Goal: Task Accomplishment & Management: Complete application form

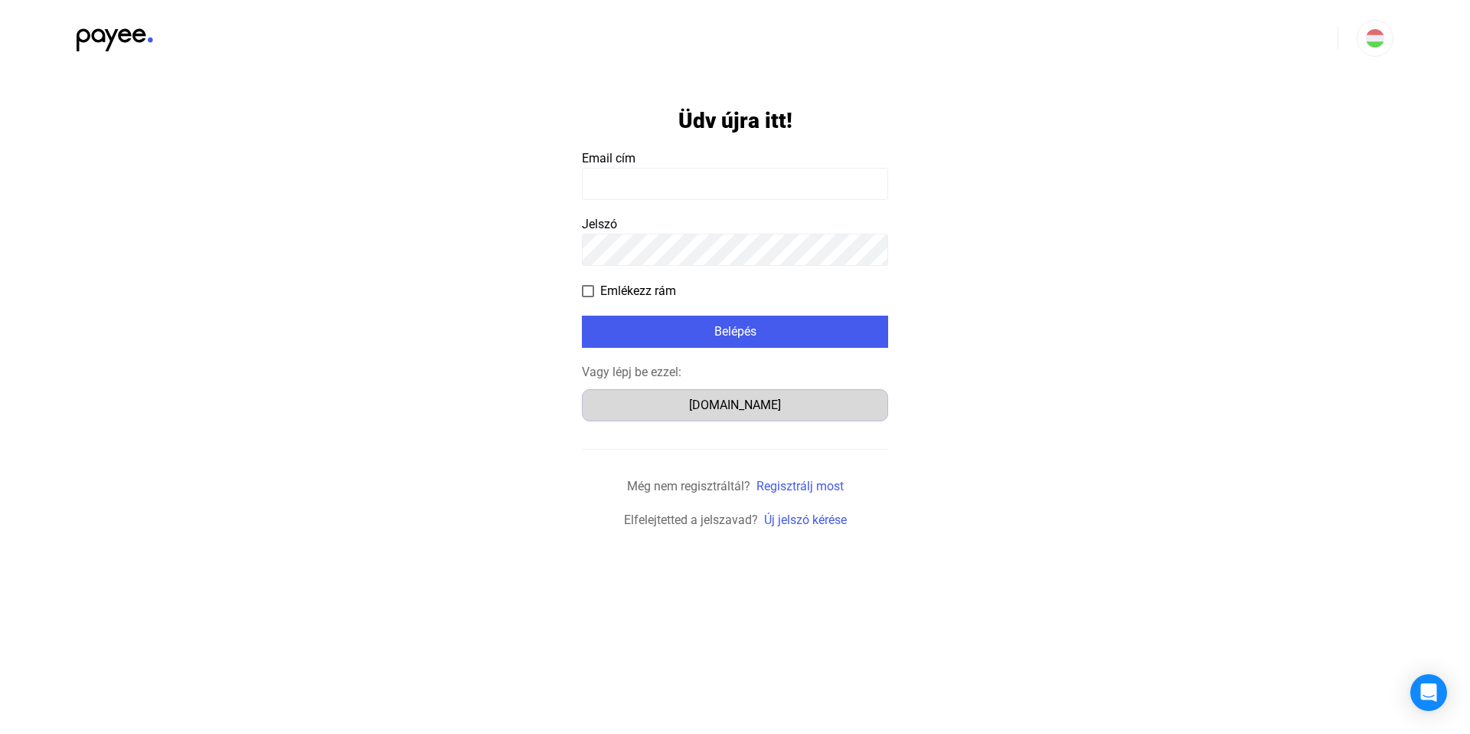
click at [780, 415] on button "[DOMAIN_NAME]" at bounding box center [735, 405] width 306 height 32
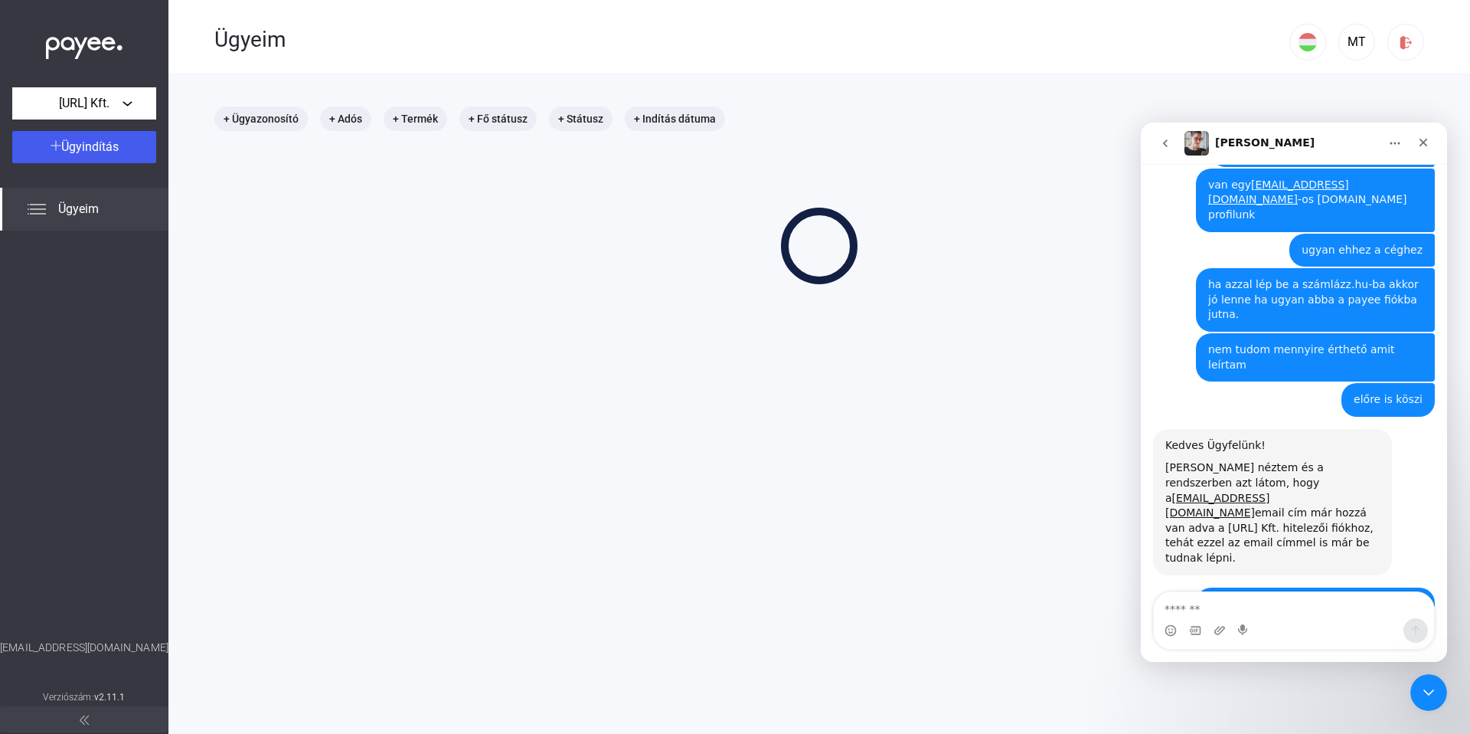
scroll to position [621, 0]
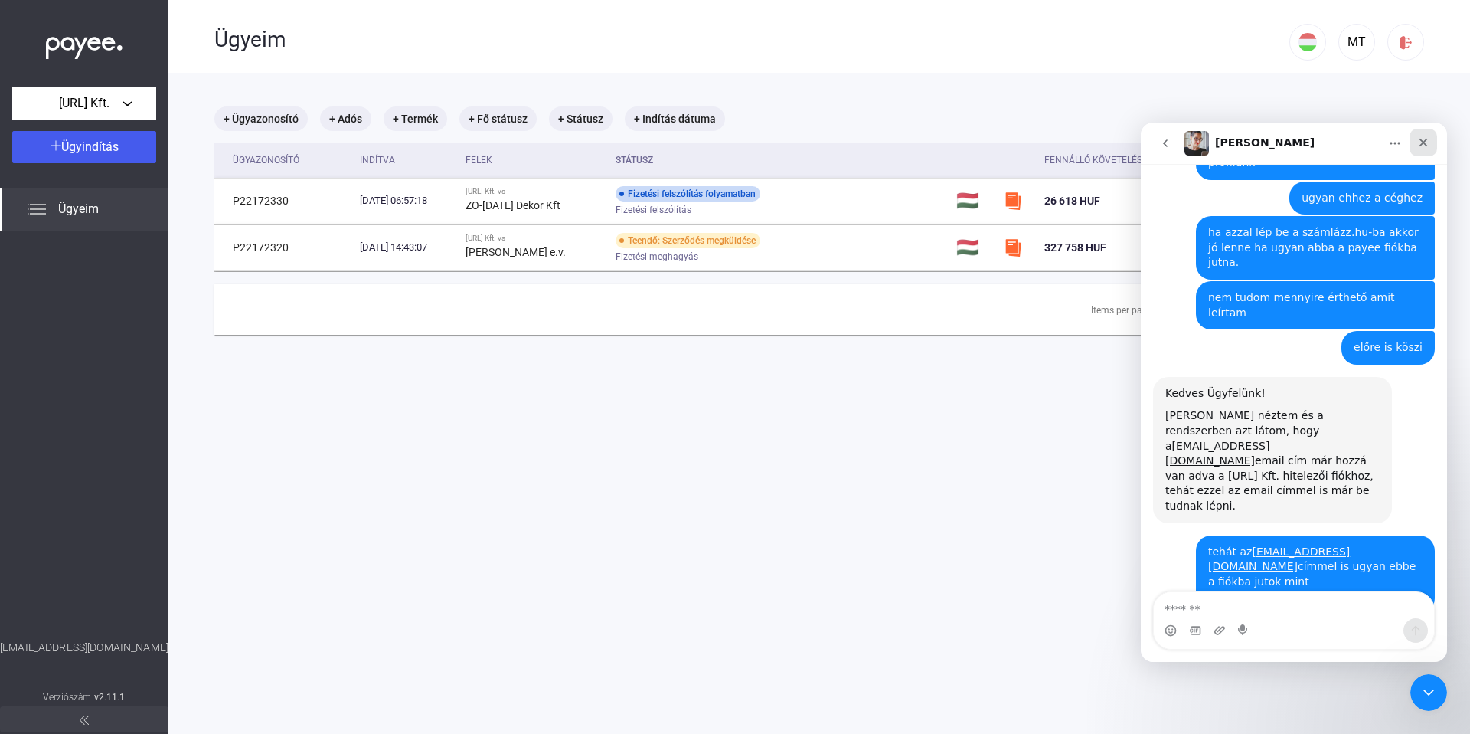
click at [1425, 144] on icon "Bezárás" at bounding box center [1424, 143] width 8 height 8
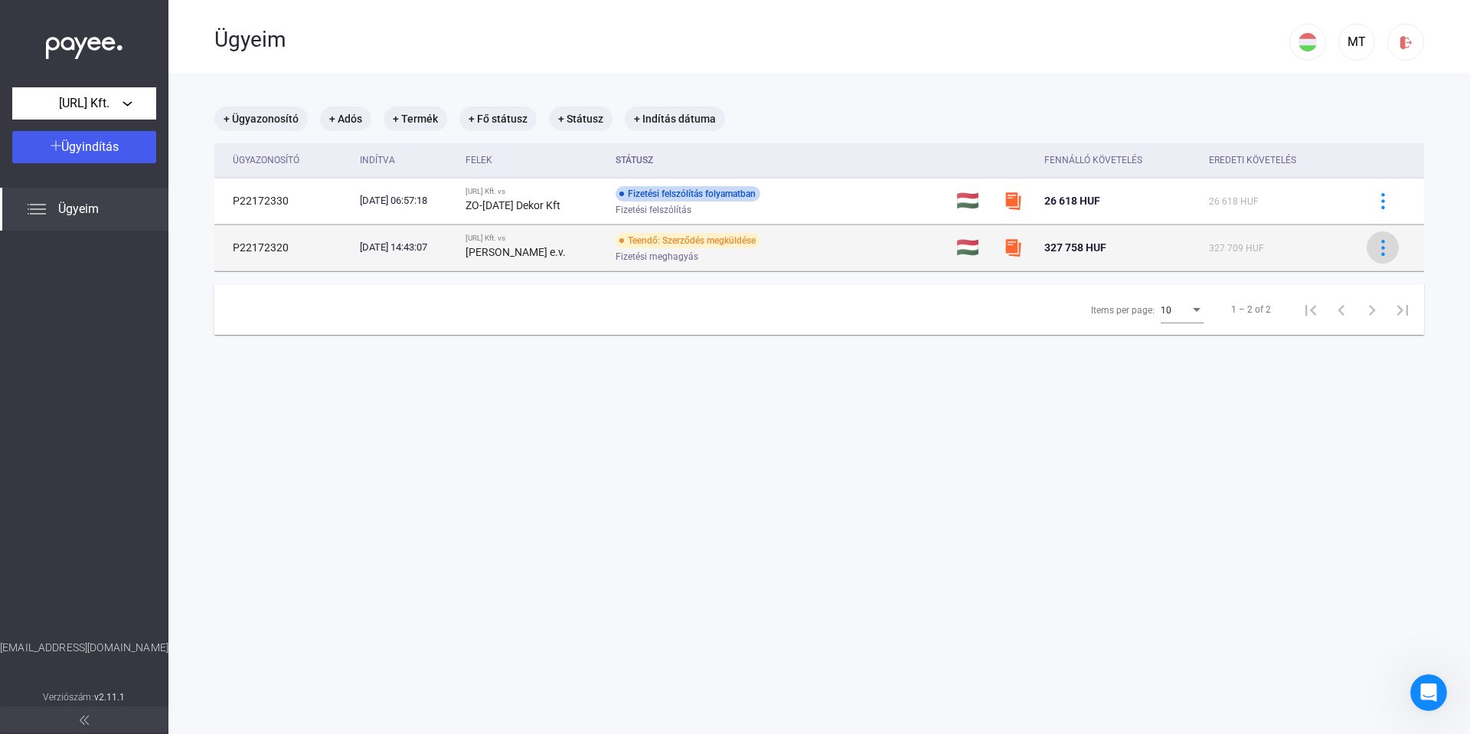
click at [1375, 251] on img at bounding box center [1383, 248] width 16 height 16
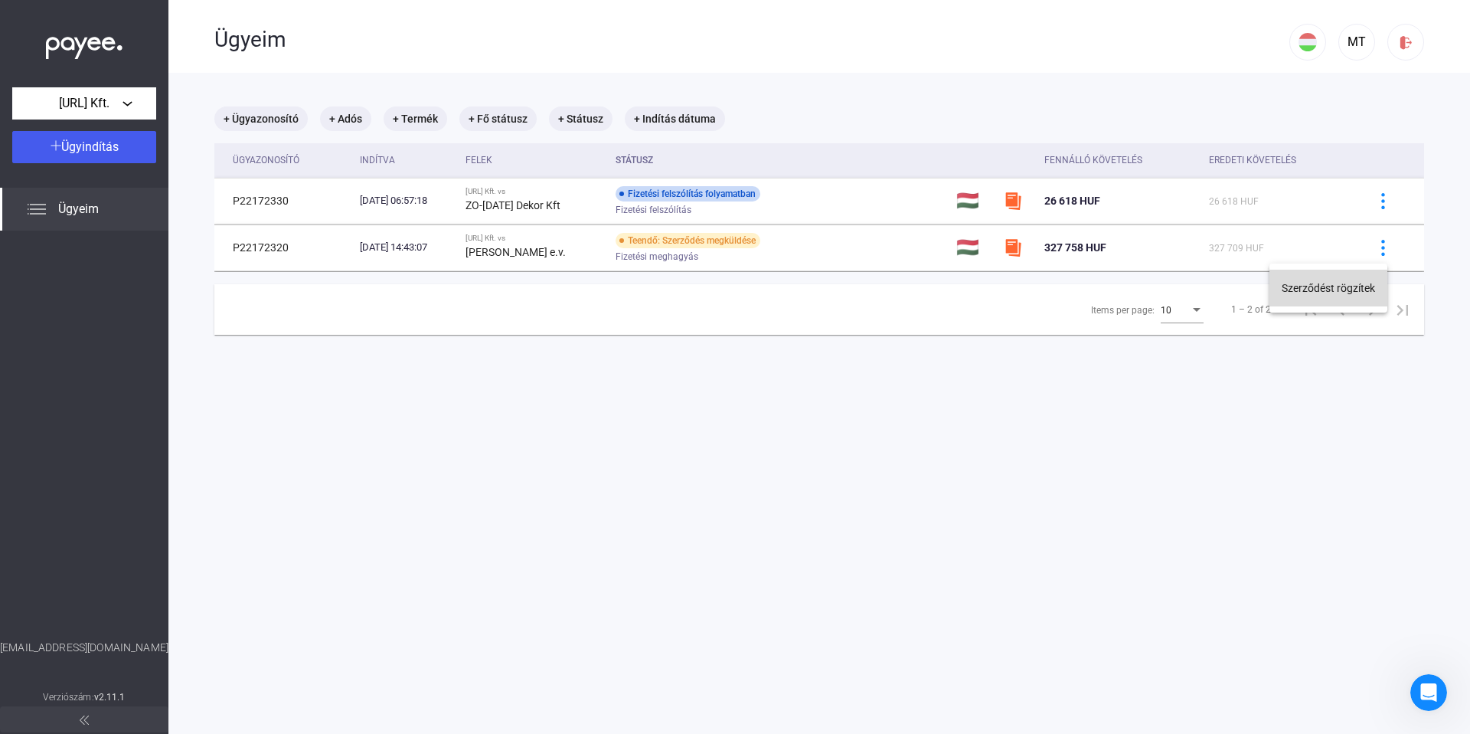
click at [1297, 290] on button "Szerződést rögzítek" at bounding box center [1329, 288] width 118 height 37
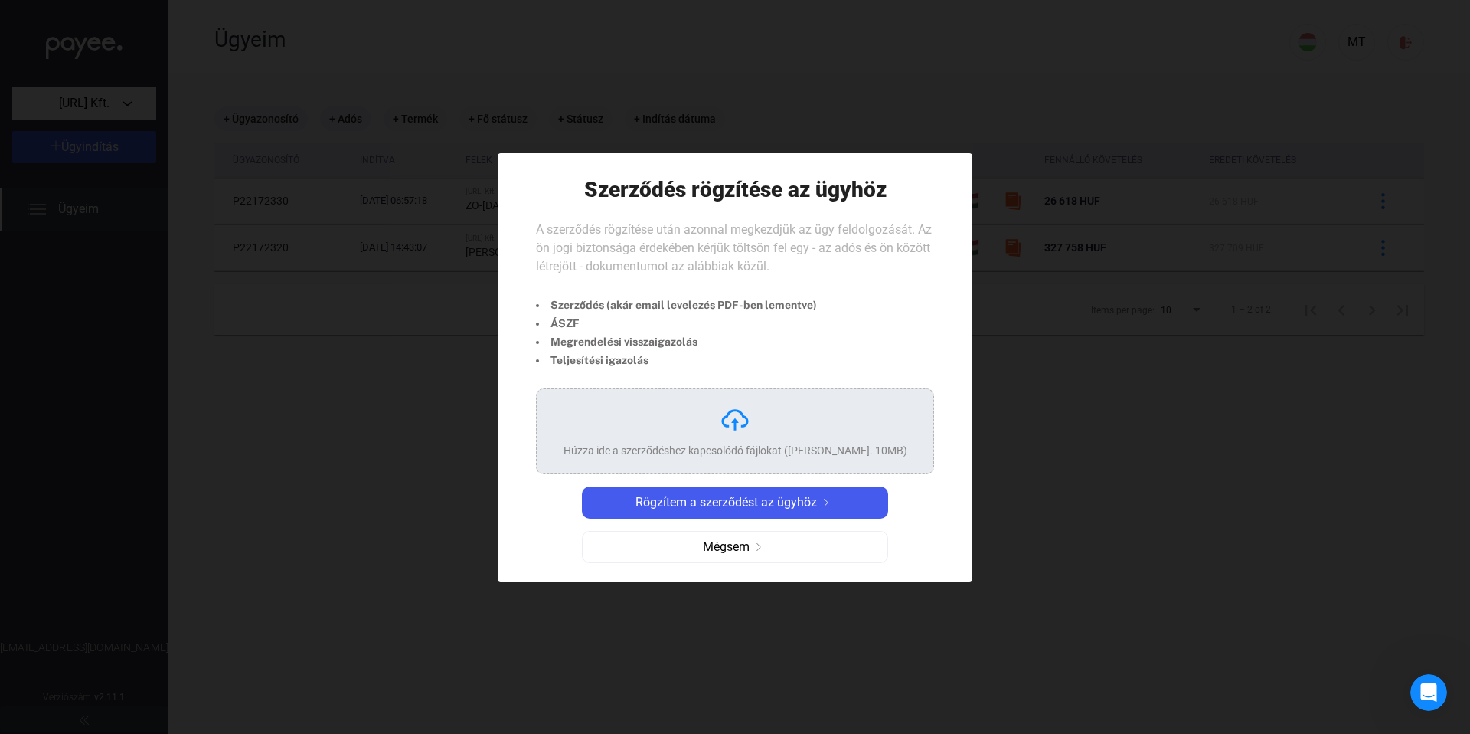
drag, startPoint x: 579, startPoint y: 234, endPoint x: 747, endPoint y: 235, distance: 167.7
click at [747, 235] on span "A szerződés rögzítése után azonnal megkezdjük az ügy feldolgozását. Az ön jogi …" at bounding box center [734, 247] width 396 height 51
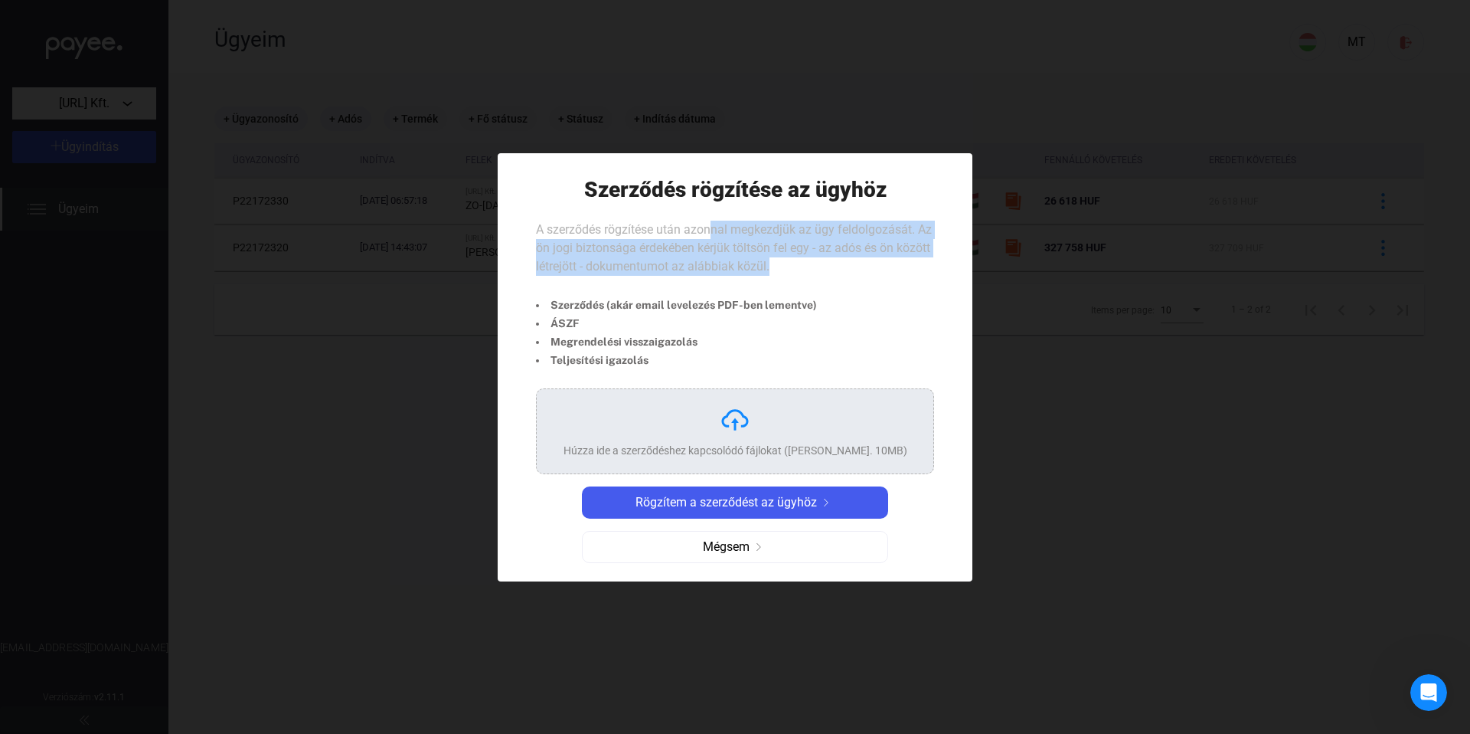
drag, startPoint x: 708, startPoint y: 228, endPoint x: 914, endPoint y: 266, distance: 209.5
click at [914, 266] on div "A szerződés rögzítése után azonnal megkezdjük az ügy feldolgozását. Az ön jogi …" at bounding box center [735, 254] width 398 height 67
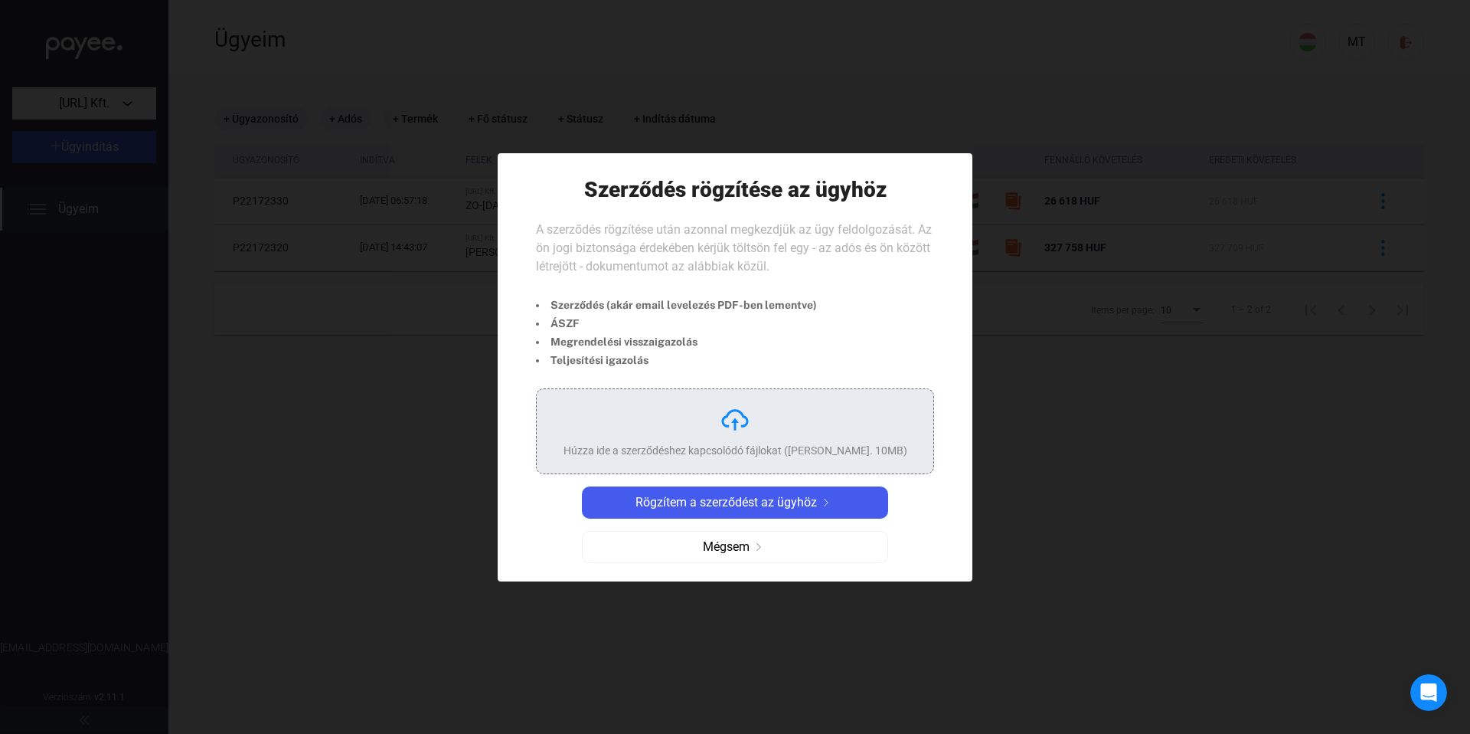
click at [784, 422] on div "Húzza ide a szerződéshez kapcsolódó fájlokat (Max. 10MB)" at bounding box center [736, 431] width 344 height 54
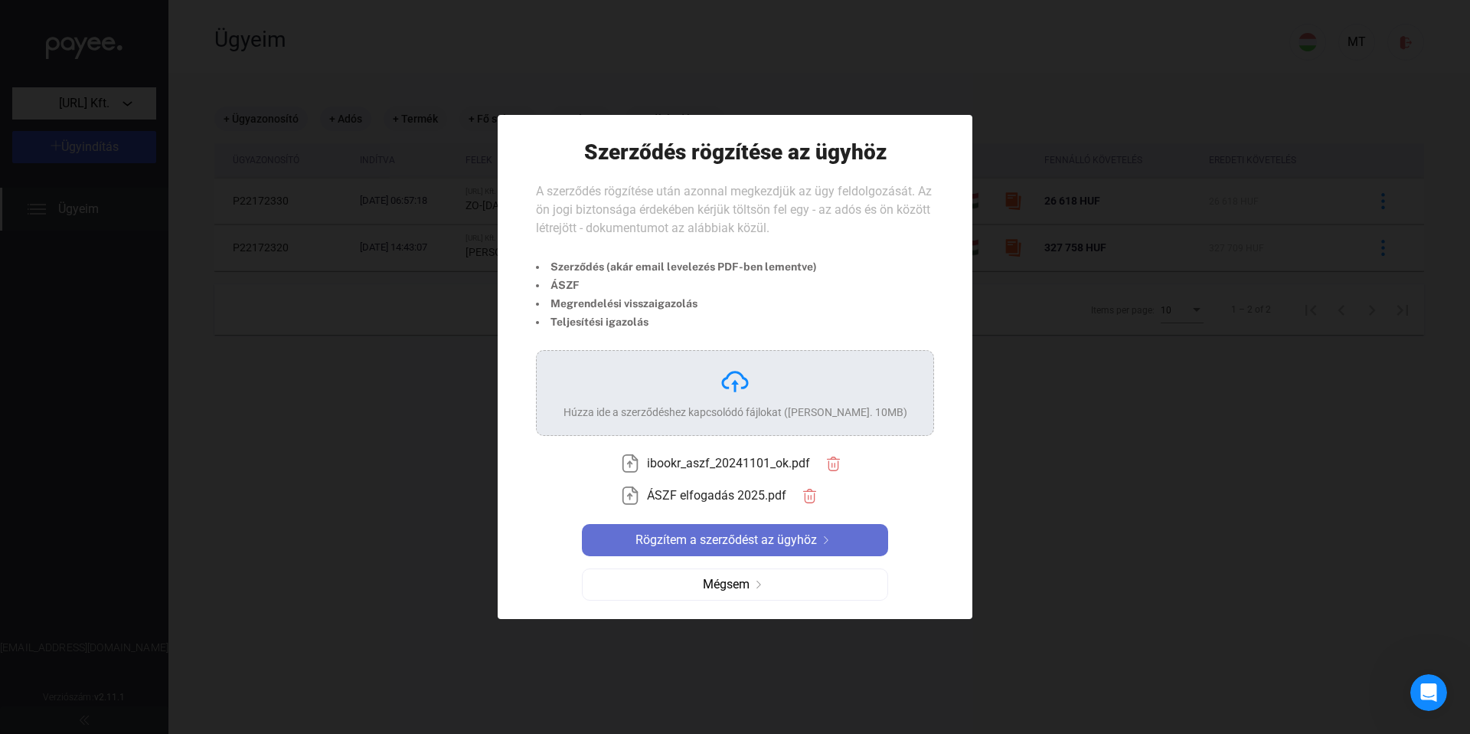
click at [774, 541] on span "Rögzítem a szerződést az ügyhöz" at bounding box center [726, 540] width 181 height 18
